Goal: Transaction & Acquisition: Purchase product/service

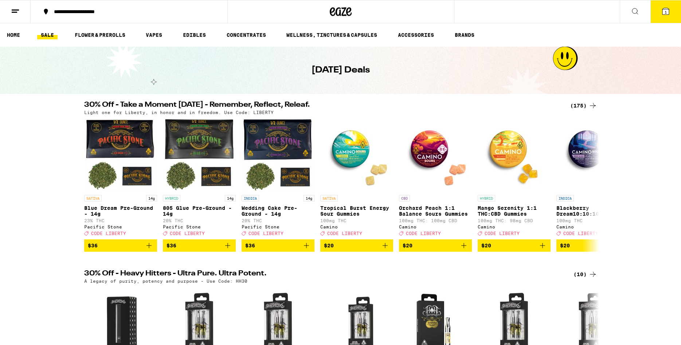
click at [583, 103] on div "(175)" at bounding box center [583, 105] width 27 height 9
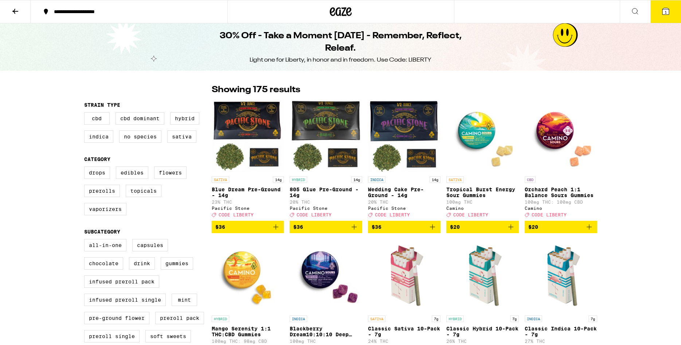
click at [23, 12] on button at bounding box center [15, 11] width 31 height 23
